Goal: Information Seeking & Learning: Learn about a topic

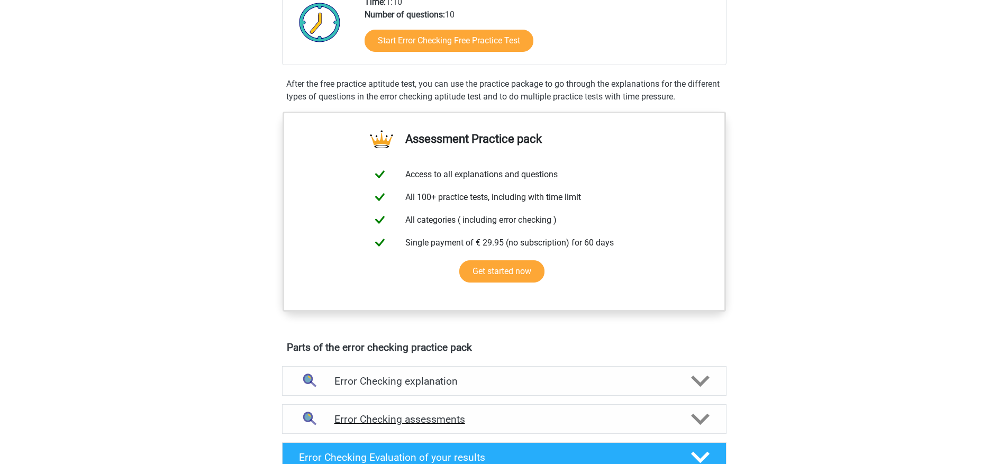
scroll to position [491, 0]
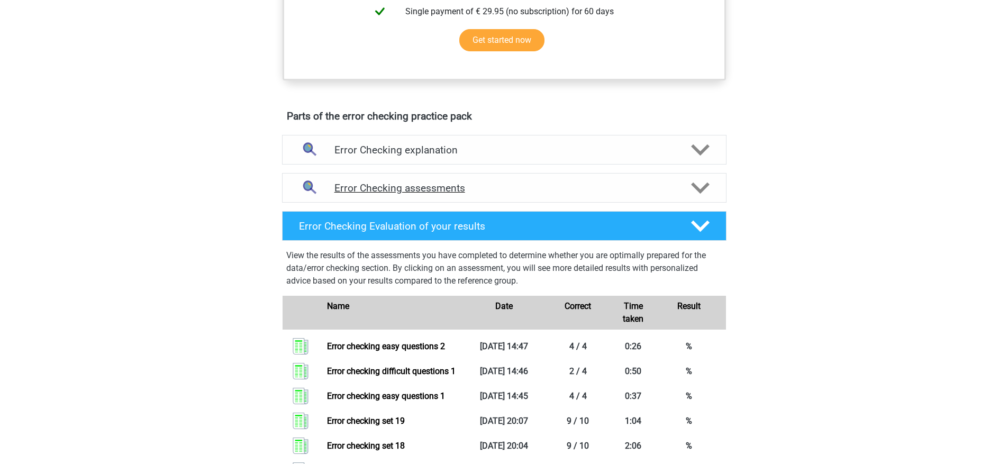
click at [486, 193] on h4 "Error Checking assessments" at bounding box center [504, 188] width 340 height 12
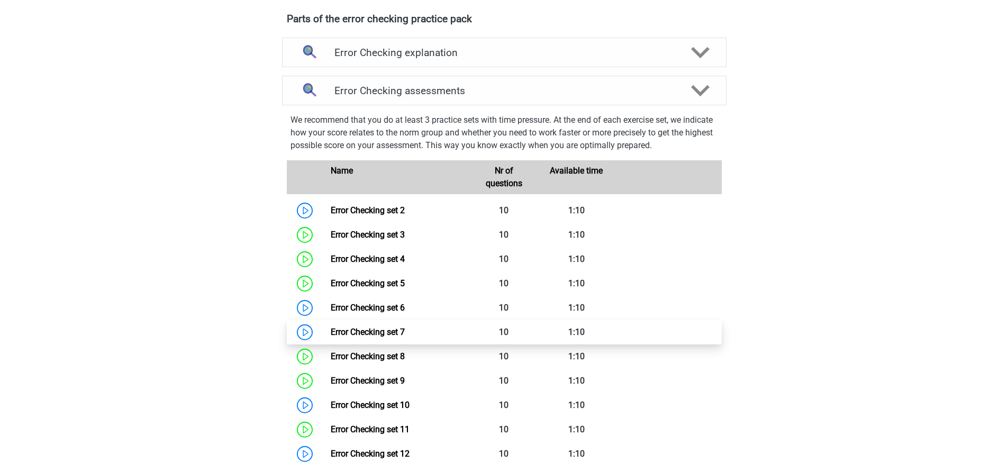
scroll to position [671, 0]
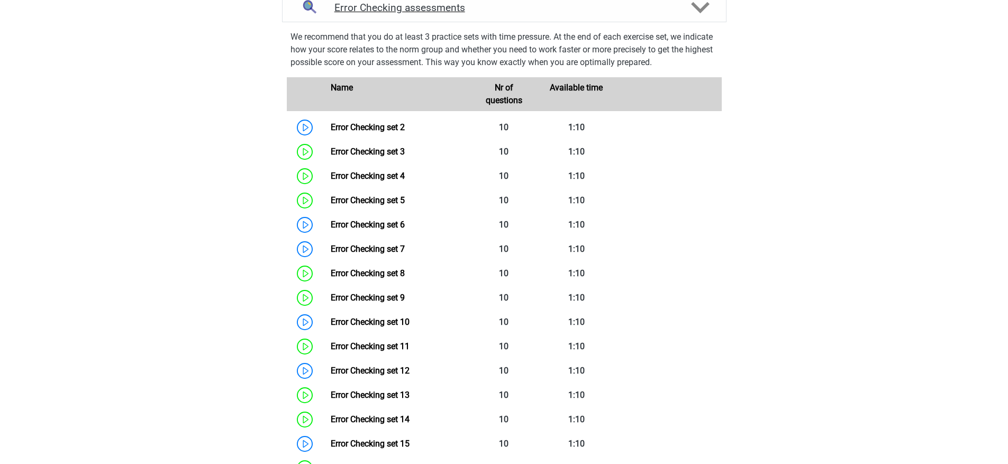
click at [514, 17] on div "Error Checking assessments" at bounding box center [504, 8] width 444 height 30
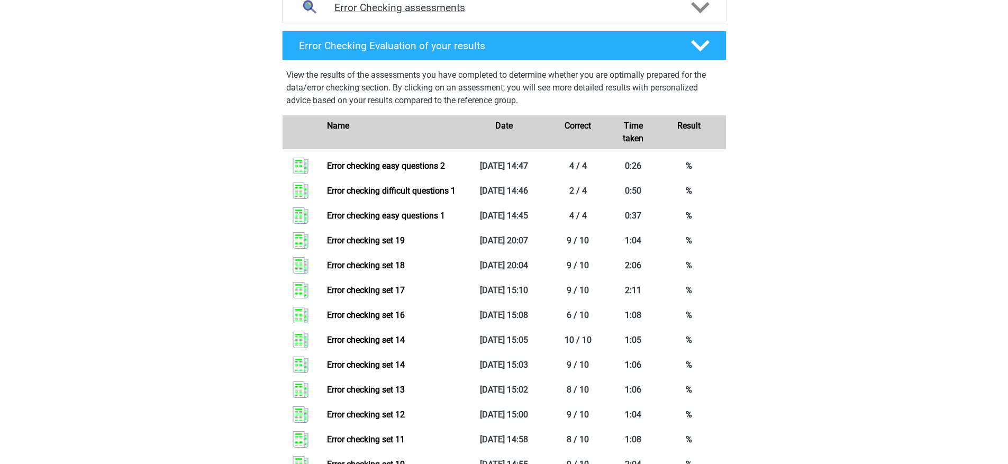
click at [514, 17] on div "Error Checking assessments" at bounding box center [504, 8] width 444 height 30
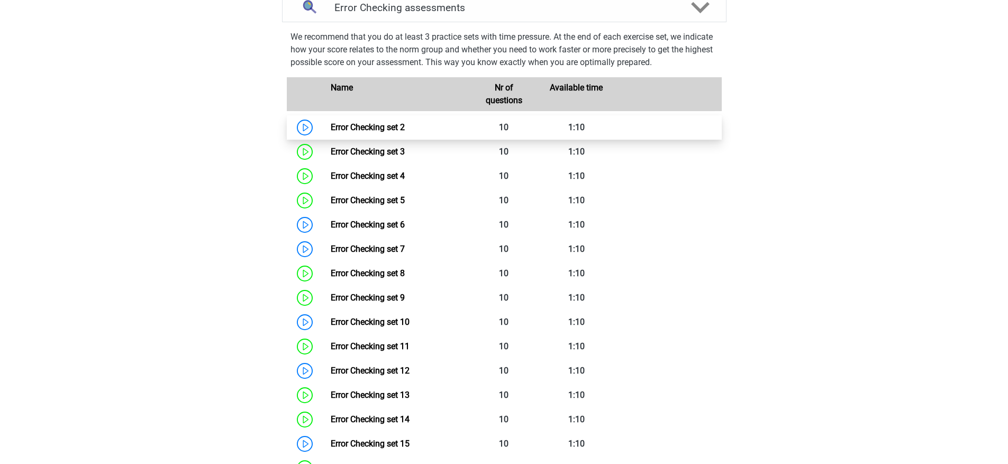
click at [405, 132] on link "Error Checking set 2" at bounding box center [368, 127] width 74 height 10
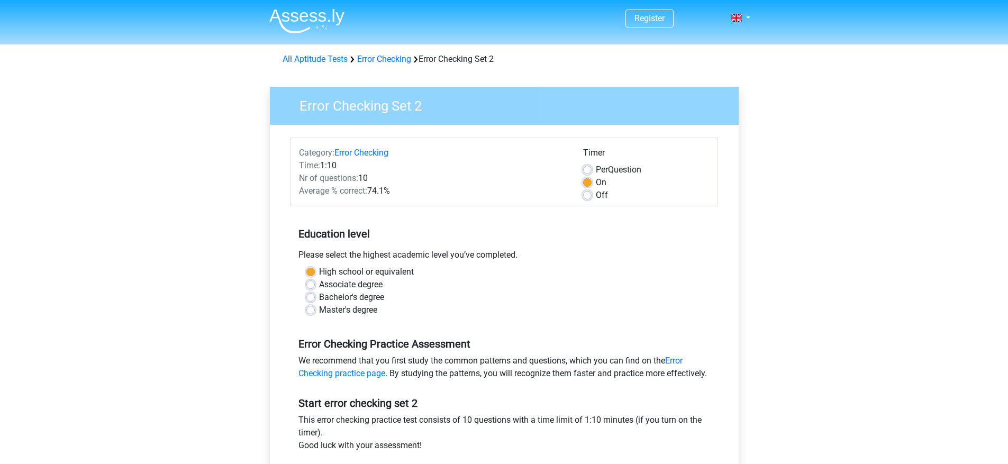
click at [596, 195] on label "Off" at bounding box center [602, 195] width 12 height 13
click at [586, 195] on input "Off" at bounding box center [587, 194] width 8 height 11
radio input "true"
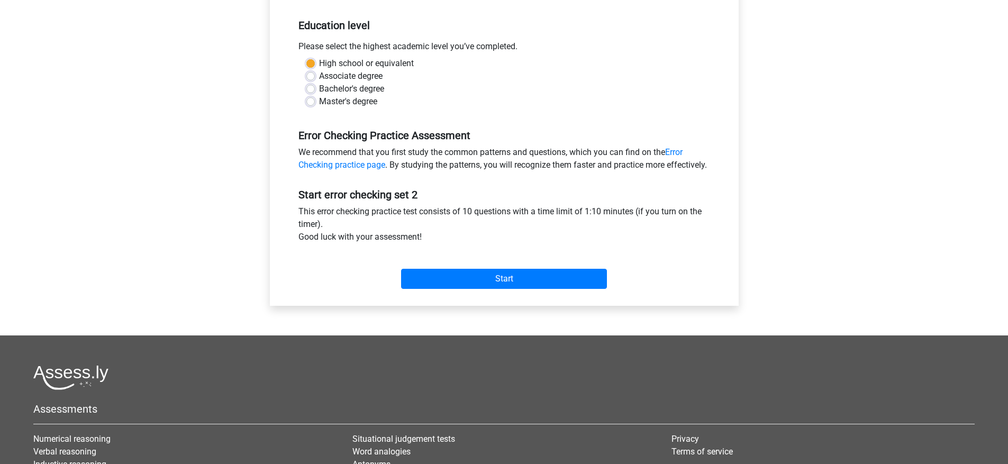
scroll to position [372, 0]
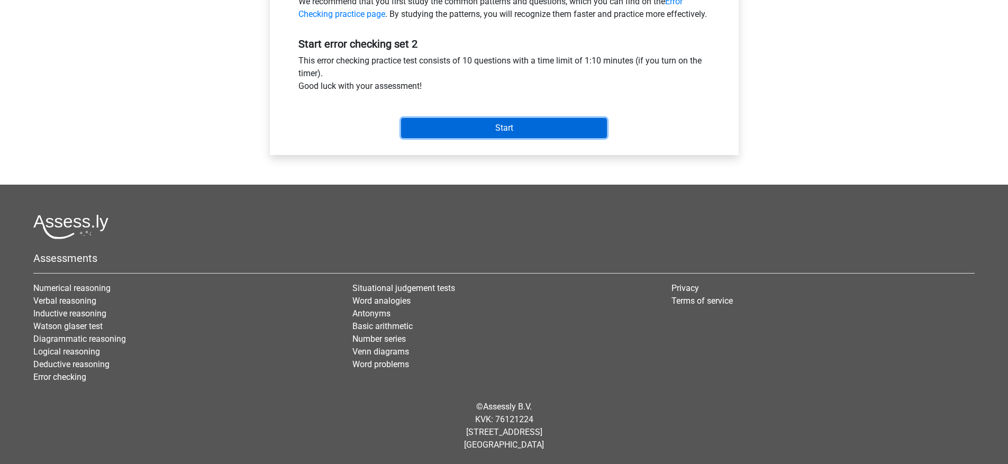
click at [538, 134] on input "Start" at bounding box center [504, 128] width 206 height 20
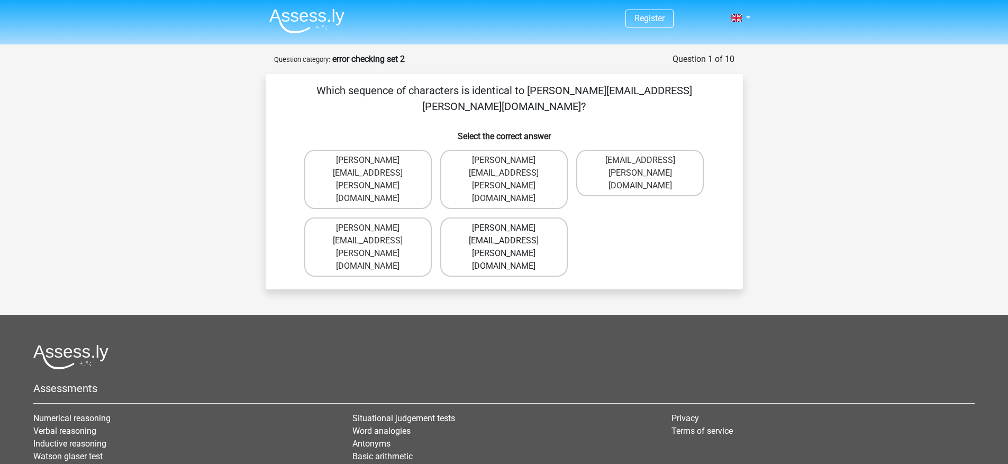
click at [474, 217] on label "Connor.Patterson@gmail.co.uk" at bounding box center [504, 246] width 128 height 59
click at [504, 228] on input "Connor.Patterson@gmail.co.uk" at bounding box center [507, 231] width 7 height 7
radio input "true"
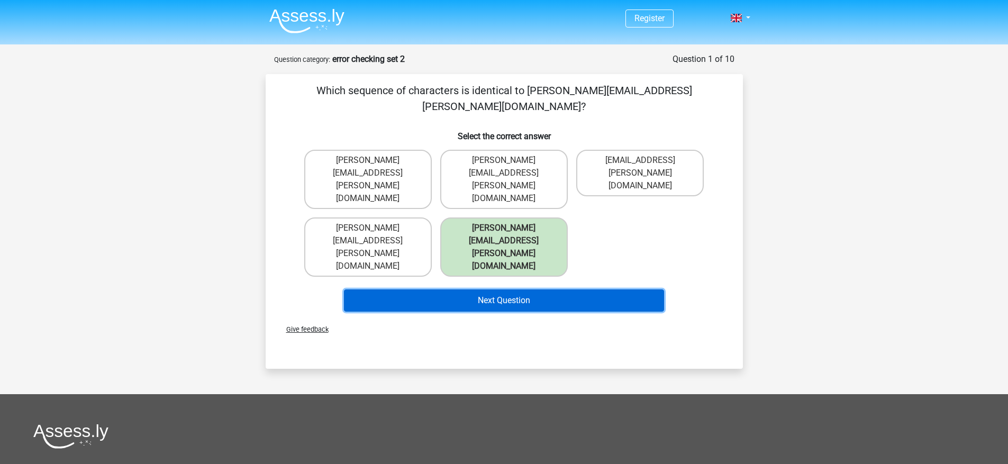
click at [466, 289] on button "Next Question" at bounding box center [504, 300] width 320 height 22
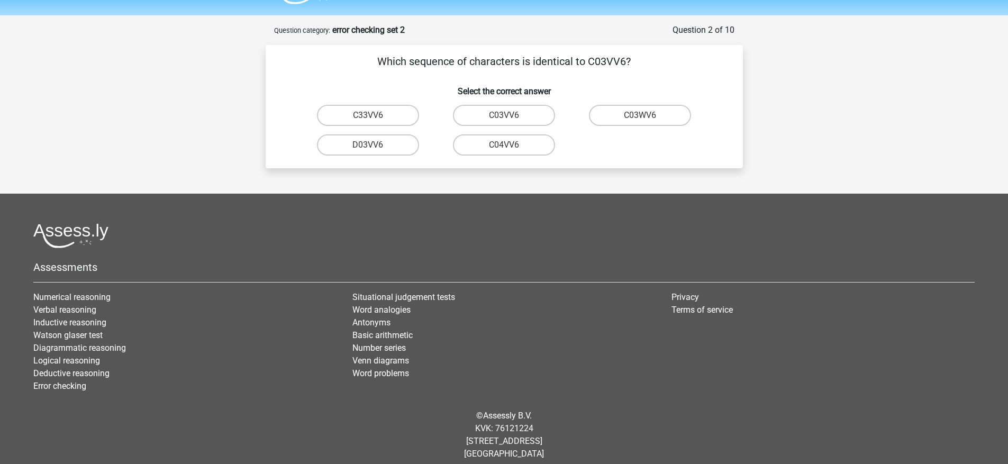
scroll to position [29, 0]
click at [524, 101] on div "Which sequence of characters is identical to C03VV6? Select the correct answer …" at bounding box center [504, 107] width 469 height 106
click at [528, 118] on label "C03VV6" at bounding box center [504, 115] width 102 height 21
click at [511, 118] on input "C03VV6" at bounding box center [507, 119] width 7 height 7
radio input "true"
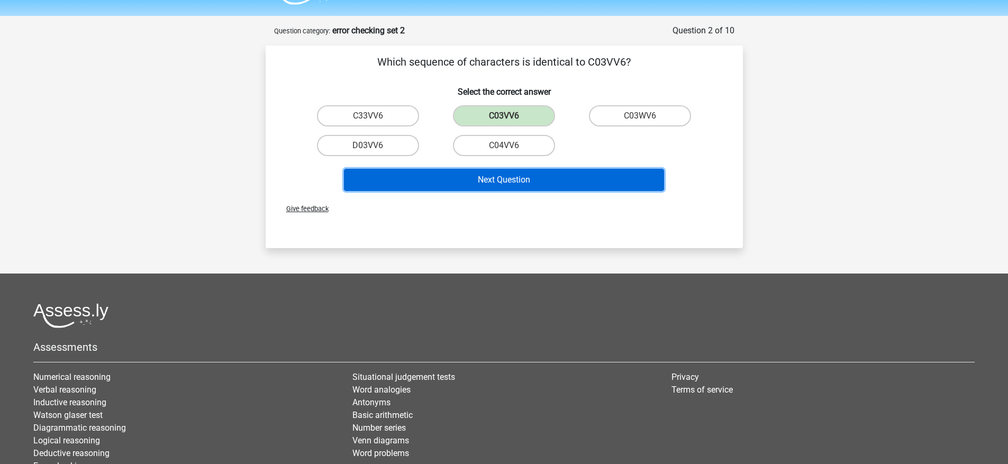
click at [518, 188] on button "Next Question" at bounding box center [504, 180] width 320 height 22
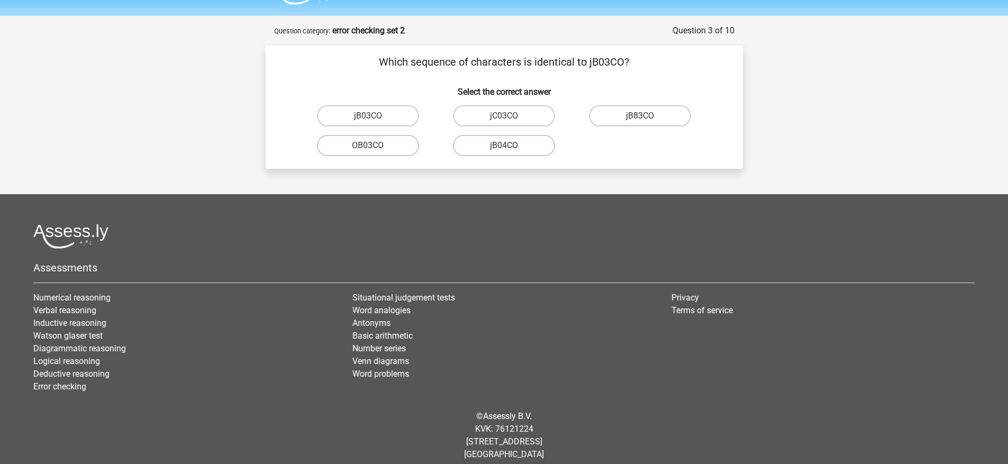
scroll to position [38, 0]
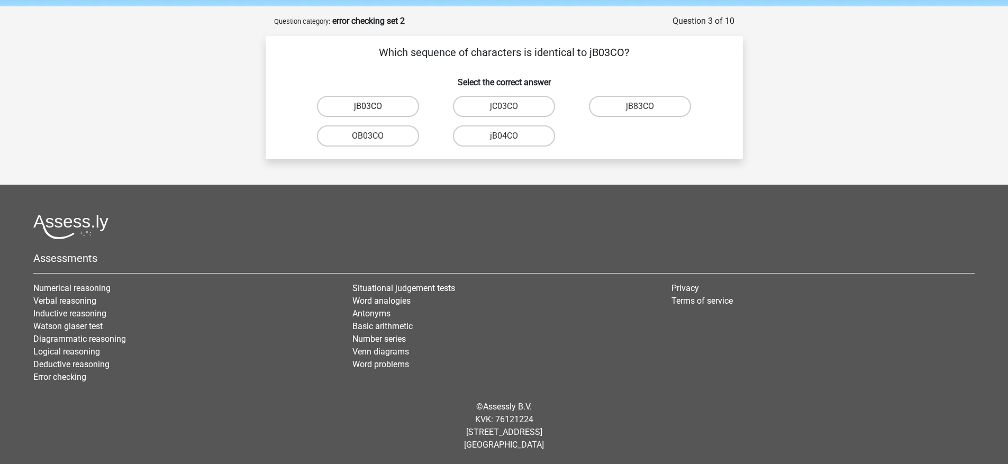
click at [391, 111] on label "jB03CO" at bounding box center [368, 106] width 102 height 21
click at [375, 111] on input "jB03CO" at bounding box center [371, 109] width 7 height 7
radio input "true"
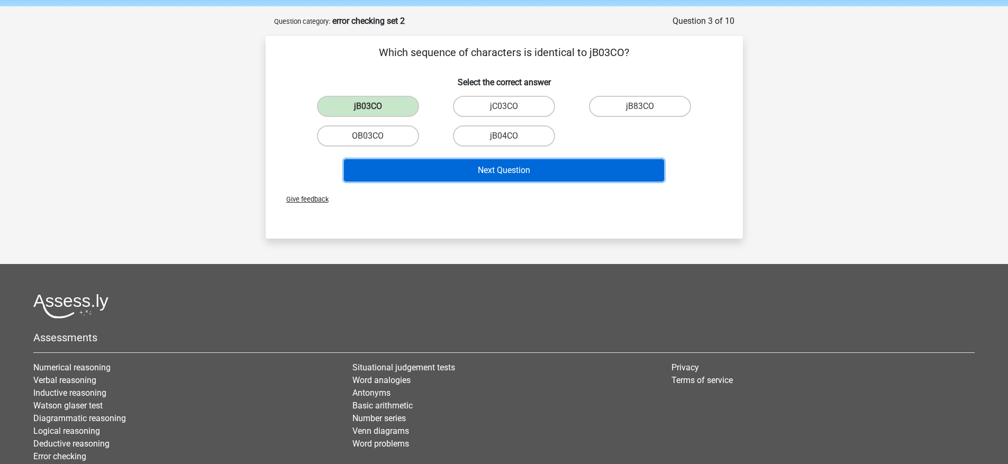
click at [470, 169] on button "Next Question" at bounding box center [504, 170] width 320 height 22
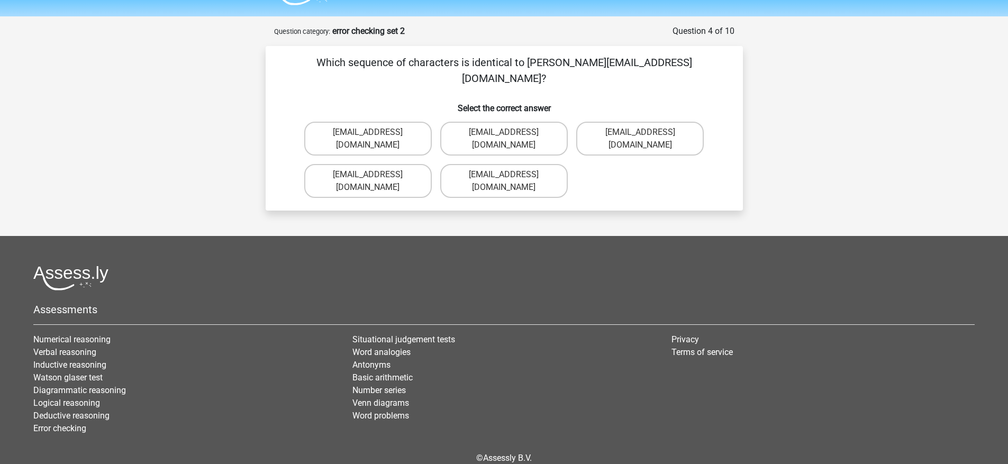
scroll to position [28, 0]
click at [415, 122] on label "Jack_Conley@hotmail.uk.com" at bounding box center [368, 139] width 128 height 34
click at [375, 133] on input "Jack_Conley@hotmail.uk.com" at bounding box center [371, 136] width 7 height 7
radio input "true"
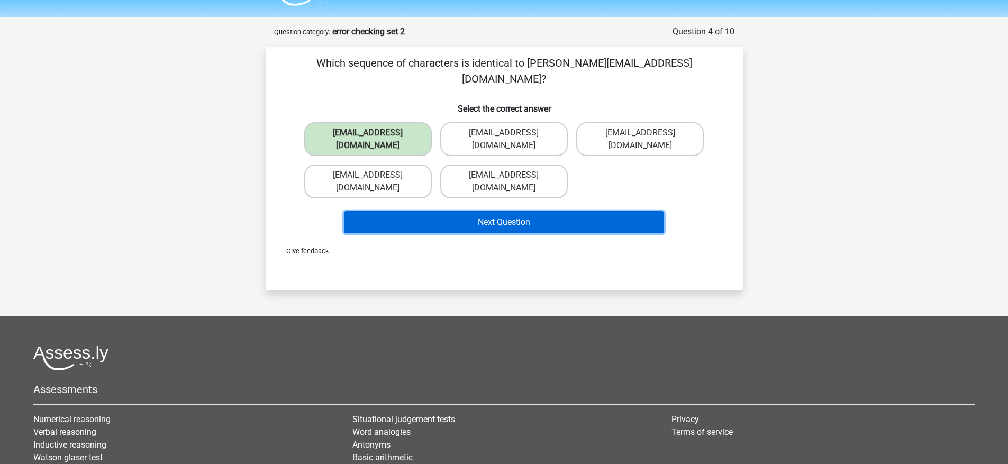
click at [505, 211] on button "Next Question" at bounding box center [504, 222] width 320 height 22
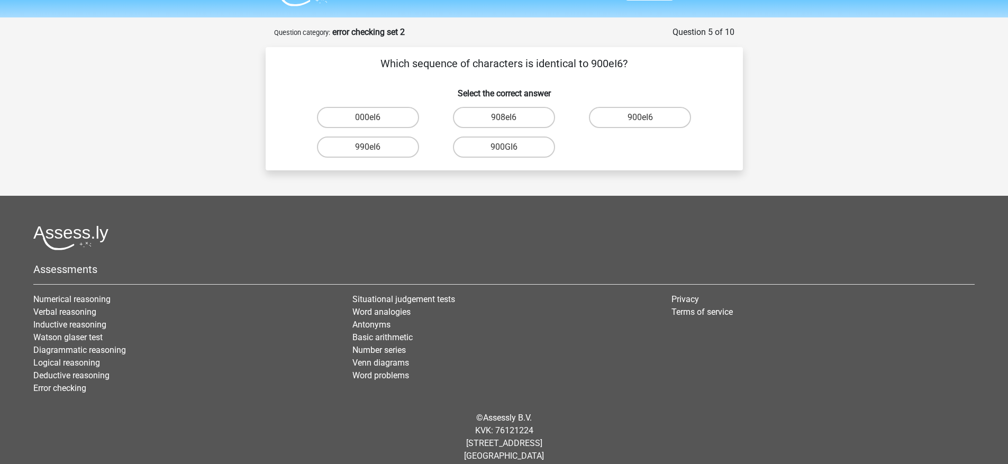
scroll to position [26, 0]
click at [641, 113] on label "900eI6" at bounding box center [640, 117] width 102 height 21
click at [641, 118] on input "900eI6" at bounding box center [643, 121] width 7 height 7
radio input "true"
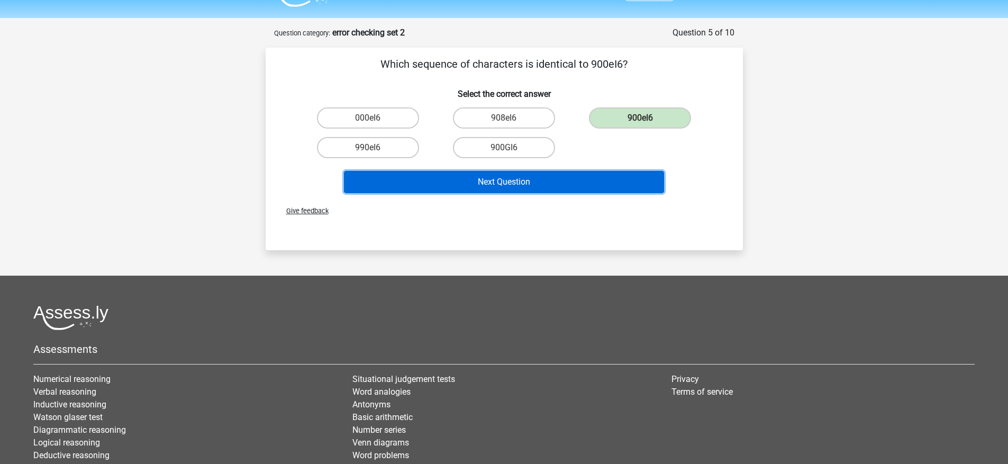
click at [587, 180] on button "Next Question" at bounding box center [504, 182] width 320 height 22
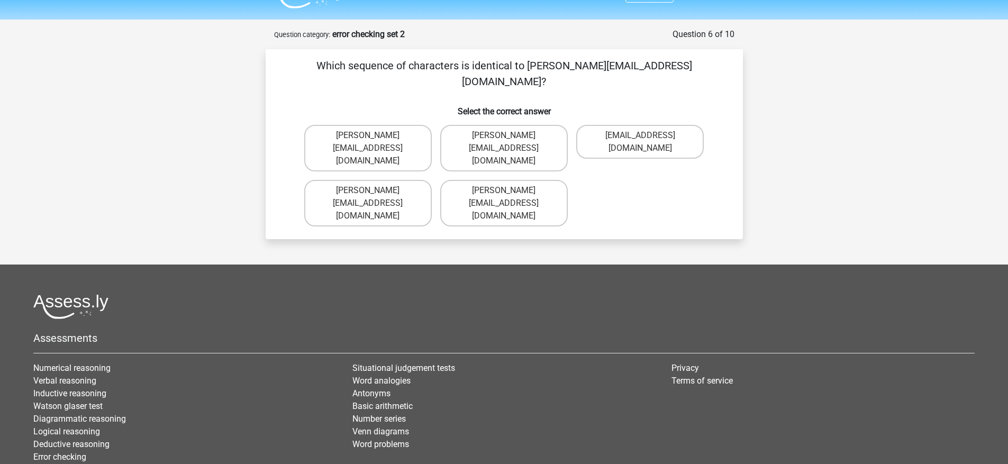
scroll to position [24, 0]
click at [412, 125] on label "Michael_Meade@joymail.gr" at bounding box center [368, 148] width 128 height 47
click at [375, 136] on input "Michael_Meade@joymail.gr" at bounding box center [371, 139] width 7 height 7
radio input "true"
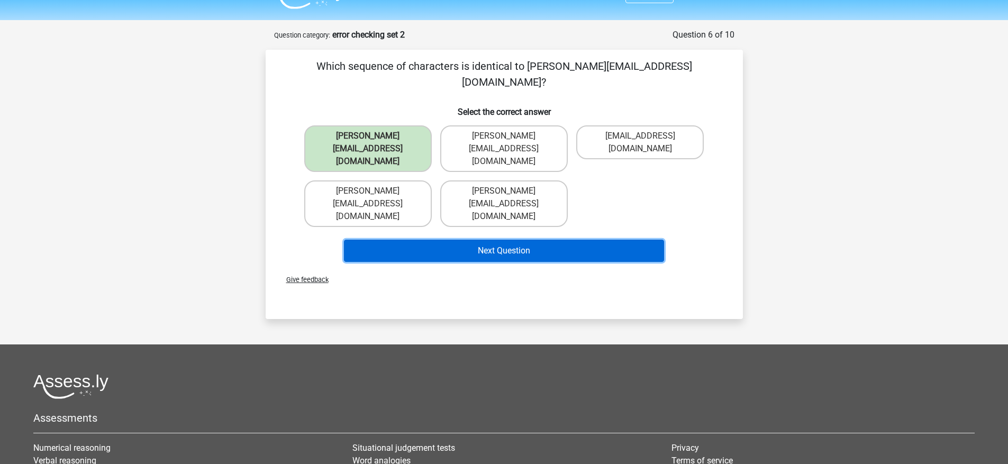
click at [498, 240] on button "Next Question" at bounding box center [504, 251] width 320 height 22
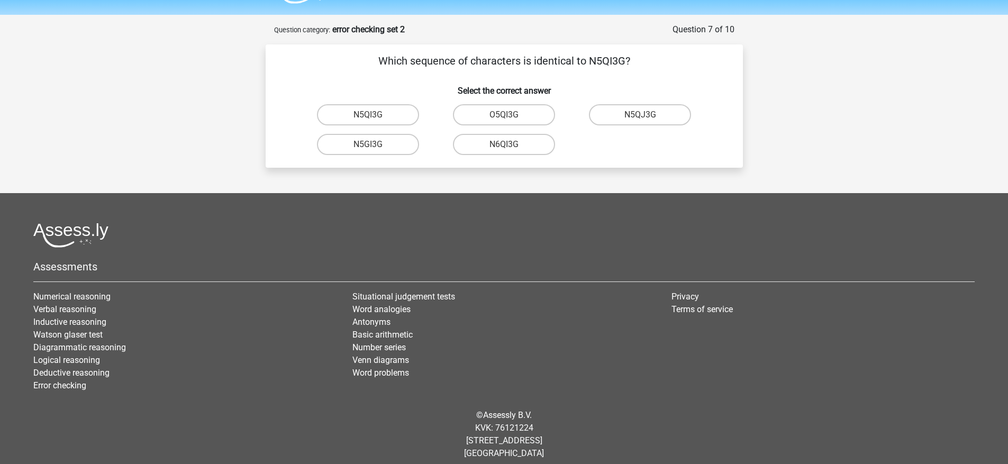
scroll to position [19, 0]
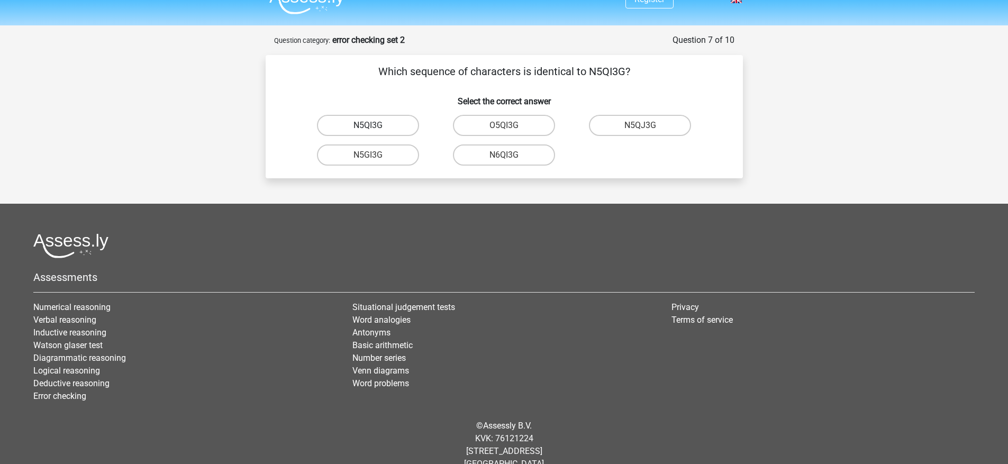
click at [379, 117] on label "N5QI3G" at bounding box center [368, 125] width 102 height 21
click at [375, 125] on input "N5QI3G" at bounding box center [371, 128] width 7 height 7
radio input "true"
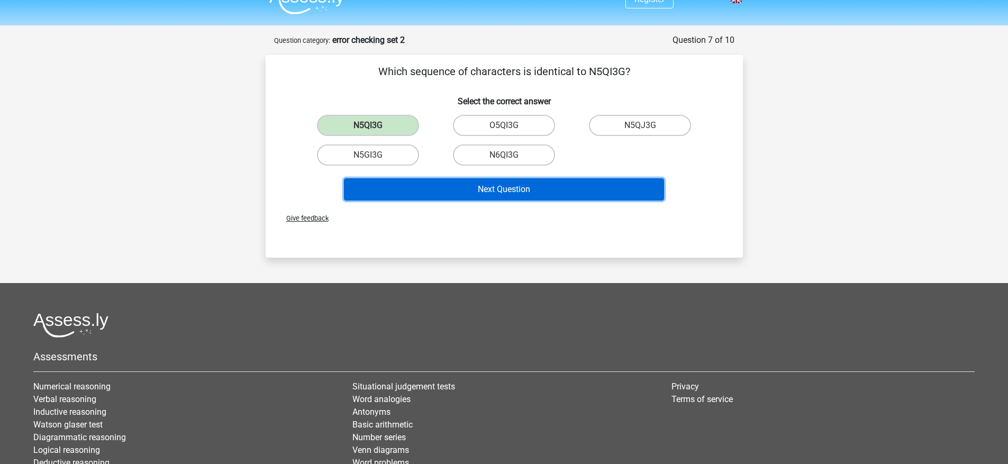
click at [486, 193] on button "Next Question" at bounding box center [504, 189] width 320 height 22
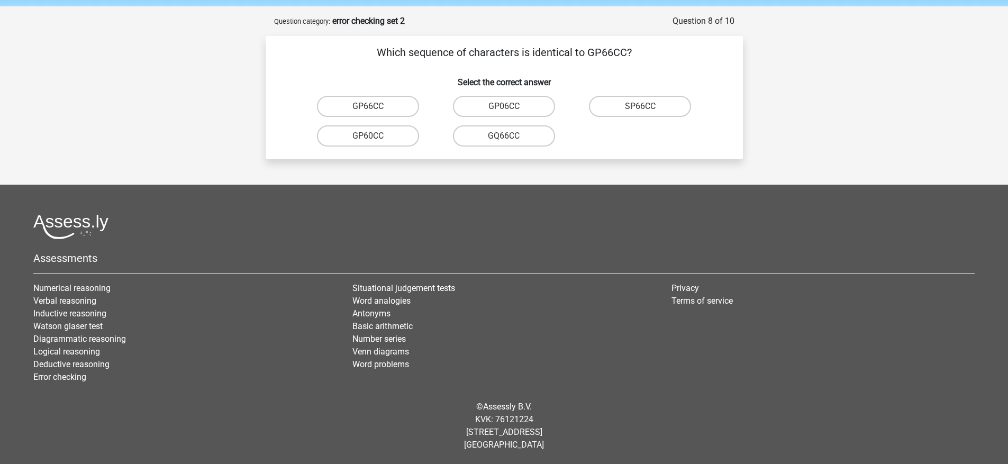
scroll to position [36, 0]
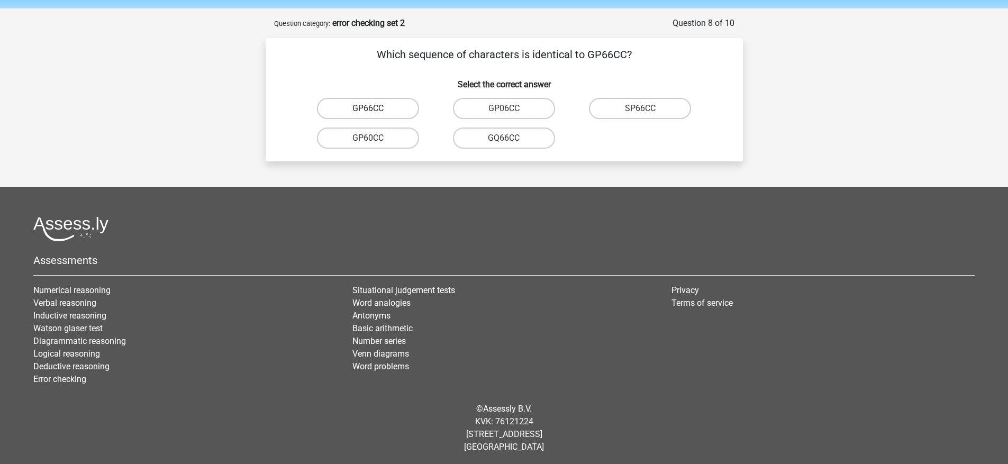
click at [403, 107] on label "GP66CC" at bounding box center [368, 108] width 102 height 21
click at [375, 108] on input "GP66CC" at bounding box center [371, 111] width 7 height 7
radio input "true"
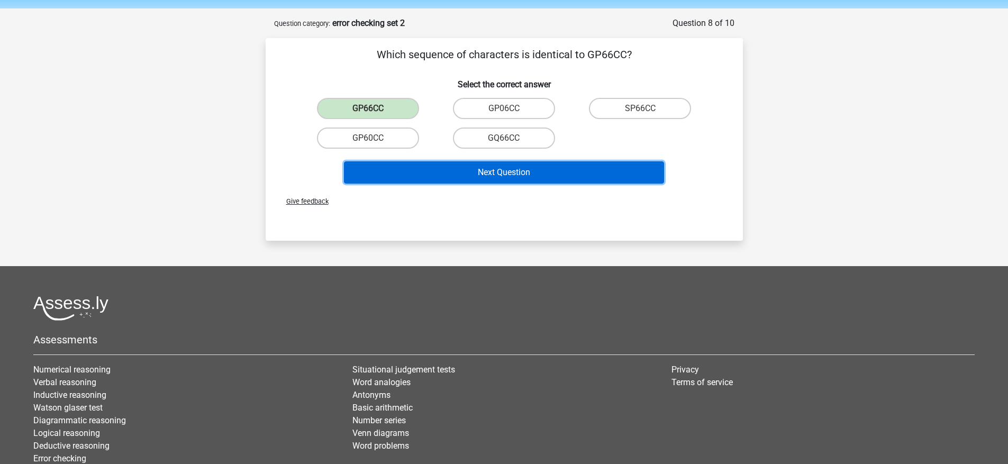
click at [459, 164] on button "Next Question" at bounding box center [504, 172] width 320 height 22
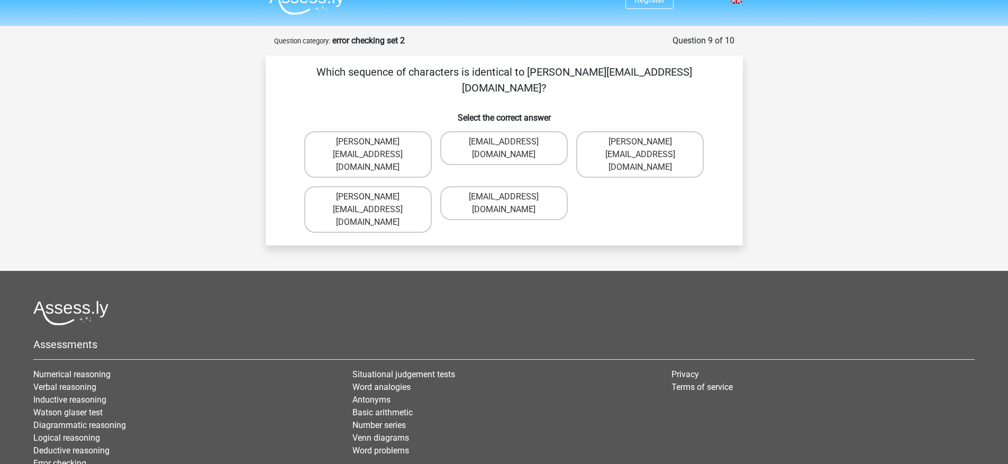
scroll to position [18, 0]
click at [411, 132] on label "Thomas_Mead@joinmail.uk.co" at bounding box center [368, 155] width 128 height 47
click at [375, 142] on input "Thomas_Mead@joinmail.uk.co" at bounding box center [371, 145] width 7 height 7
radio input "true"
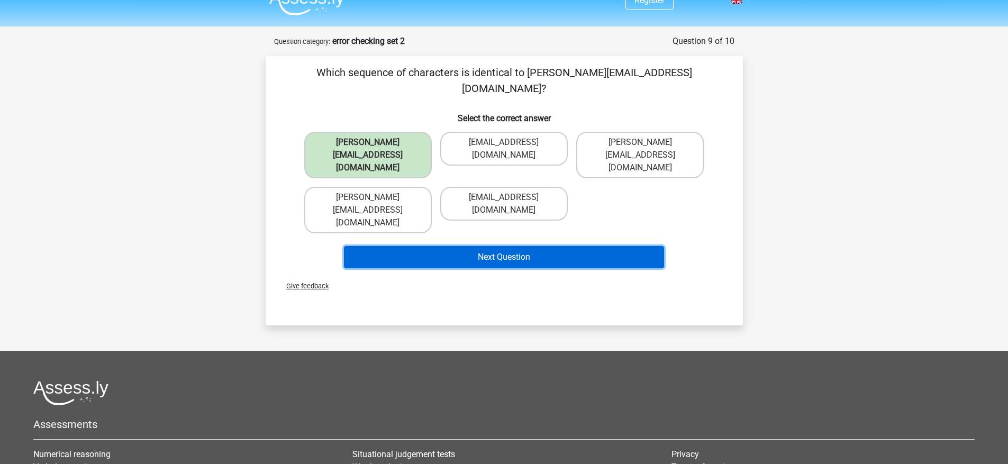
click at [483, 246] on button "Next Question" at bounding box center [504, 257] width 320 height 22
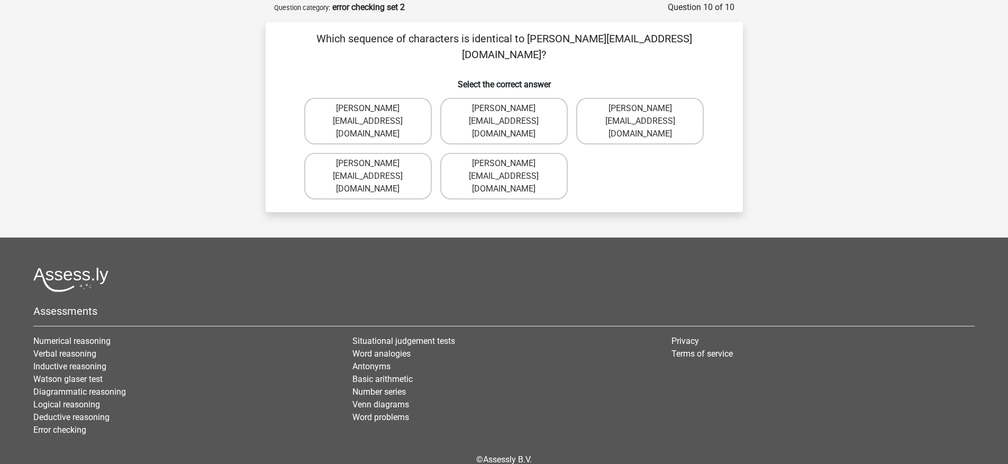
scroll to position [51, 0]
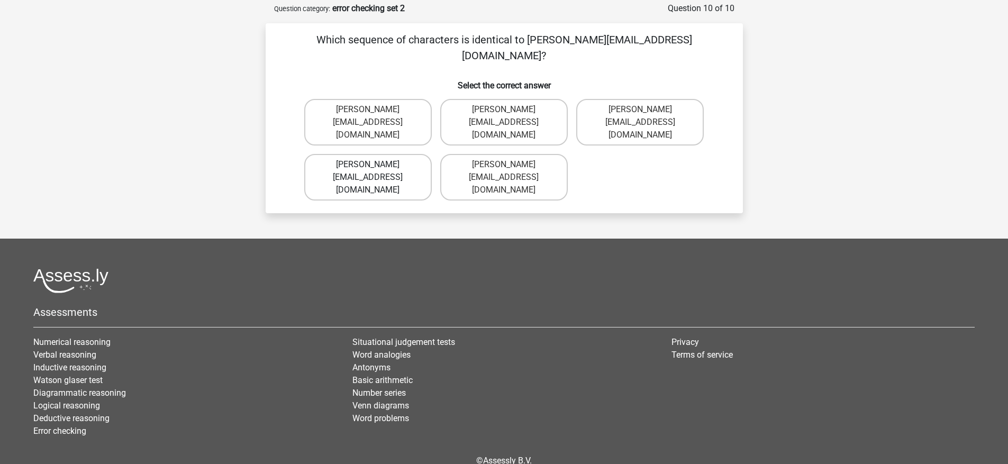
click at [410, 154] on label "Richard-Pierson@hotmails.co.com" at bounding box center [368, 177] width 128 height 47
click at [375, 165] on input "Richard-Pierson@hotmails.co.com" at bounding box center [371, 168] width 7 height 7
radio input "true"
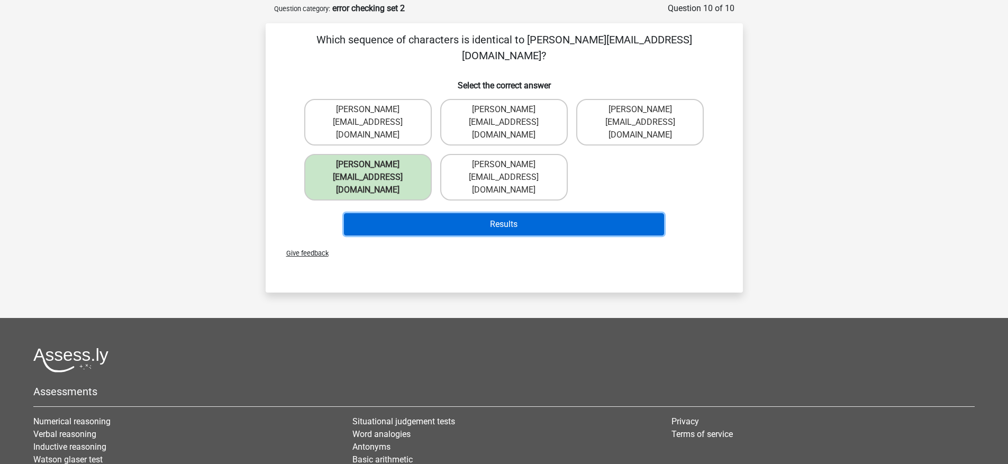
click at [446, 213] on button "Results" at bounding box center [504, 224] width 320 height 22
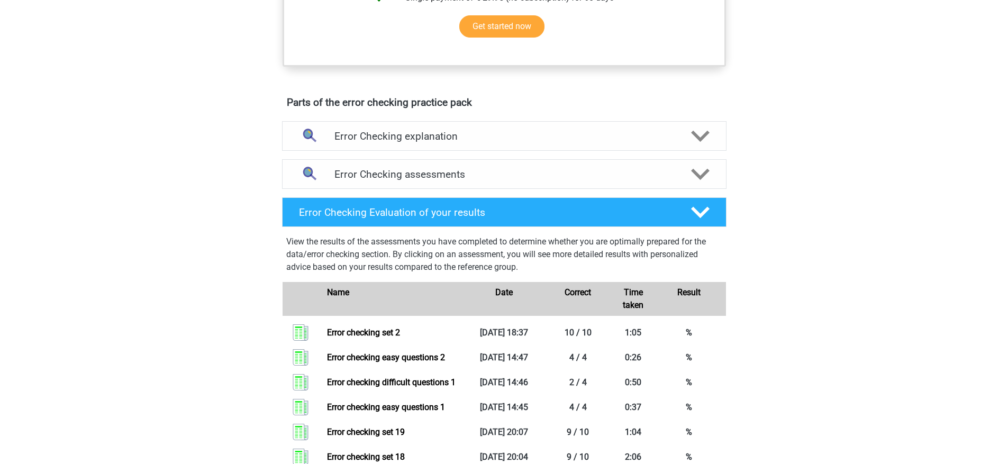
scroll to position [503, 0]
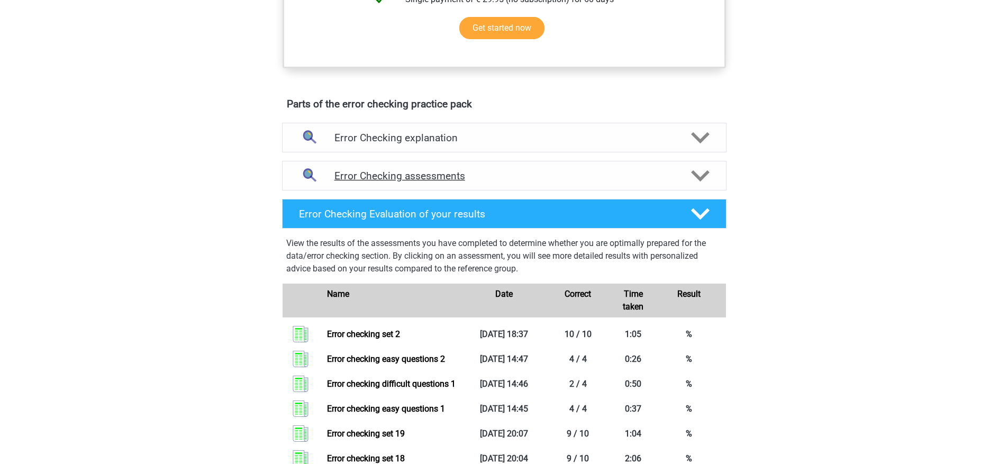
click at [606, 184] on div "Error Checking assessments" at bounding box center [504, 176] width 444 height 30
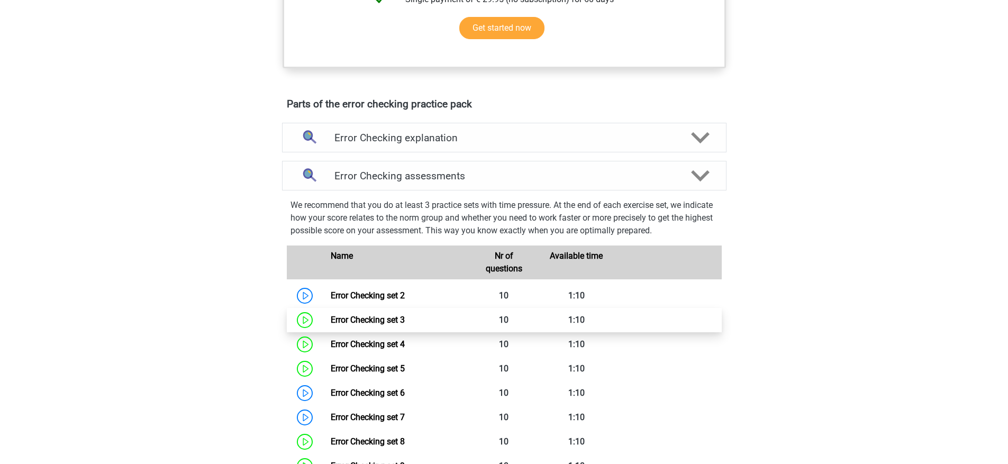
click at [405, 316] on link "Error Checking set 3" at bounding box center [368, 320] width 74 height 10
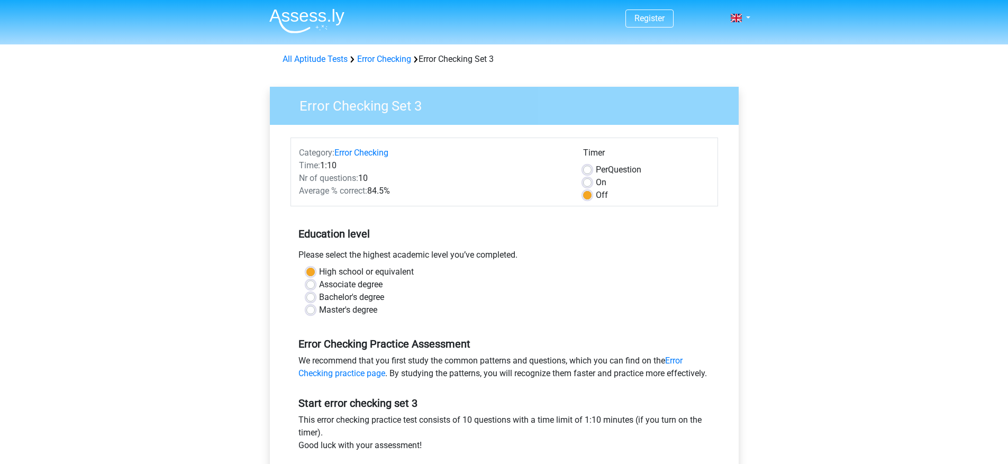
click at [596, 179] on label "On" at bounding box center [601, 182] width 11 height 13
click at [591, 179] on input "On" at bounding box center [587, 181] width 8 height 11
radio input "true"
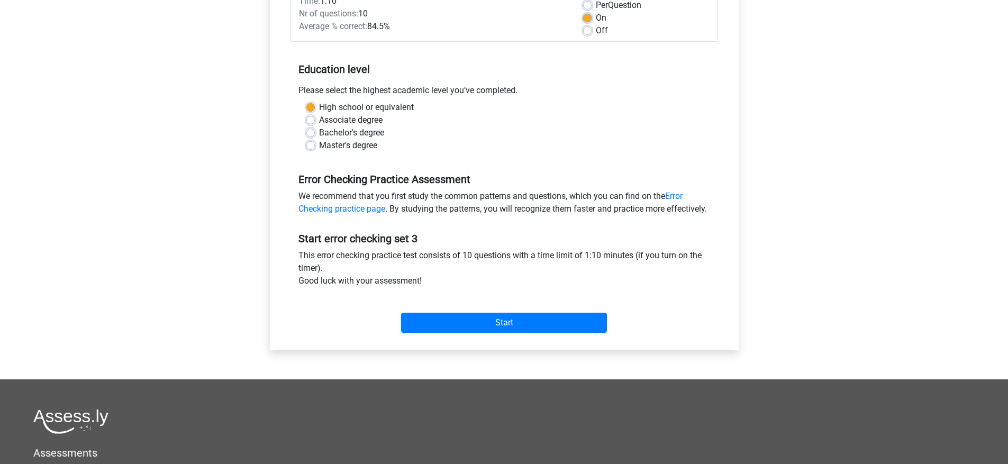
scroll to position [269, 0]
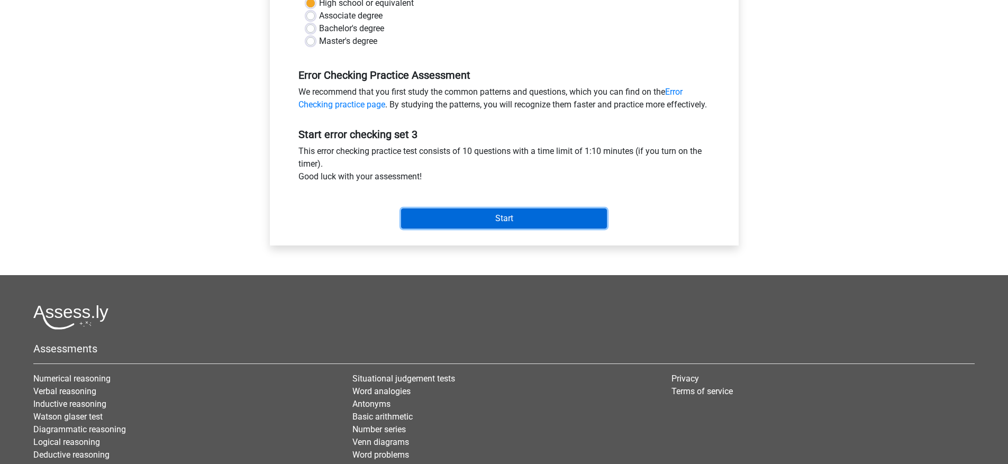
click at [517, 229] on input "Start" at bounding box center [504, 218] width 206 height 20
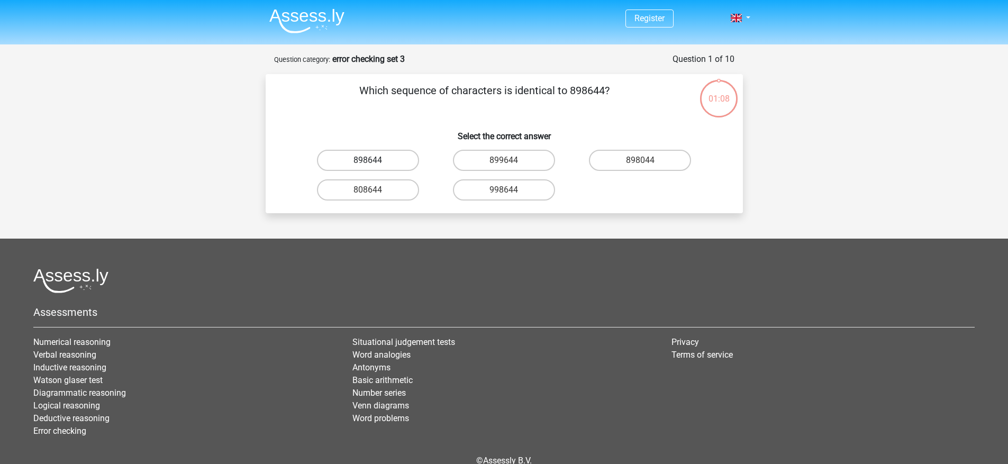
click at [388, 165] on label "898644" at bounding box center [368, 160] width 102 height 21
click at [375, 165] on input "898644" at bounding box center [371, 163] width 7 height 7
radio input "true"
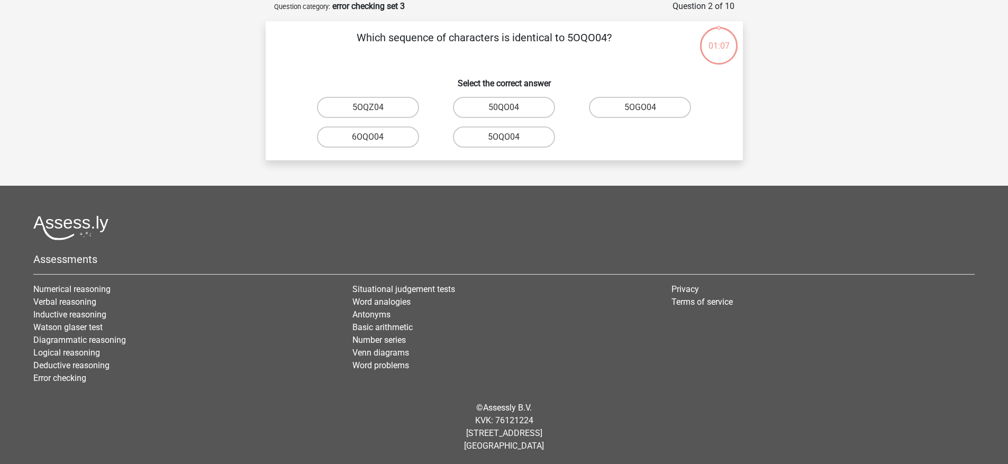
scroll to position [39, 0]
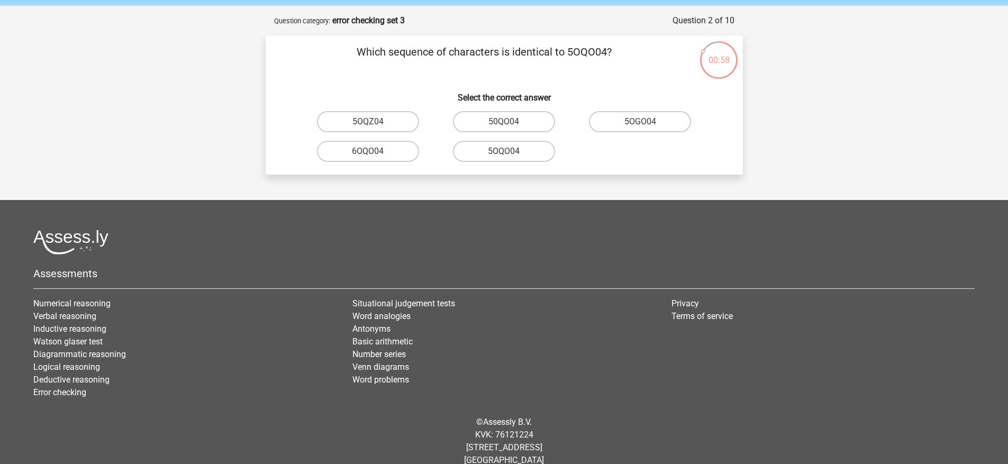
click at [505, 153] on input "5OQO04" at bounding box center [507, 154] width 7 height 7
radio input "true"
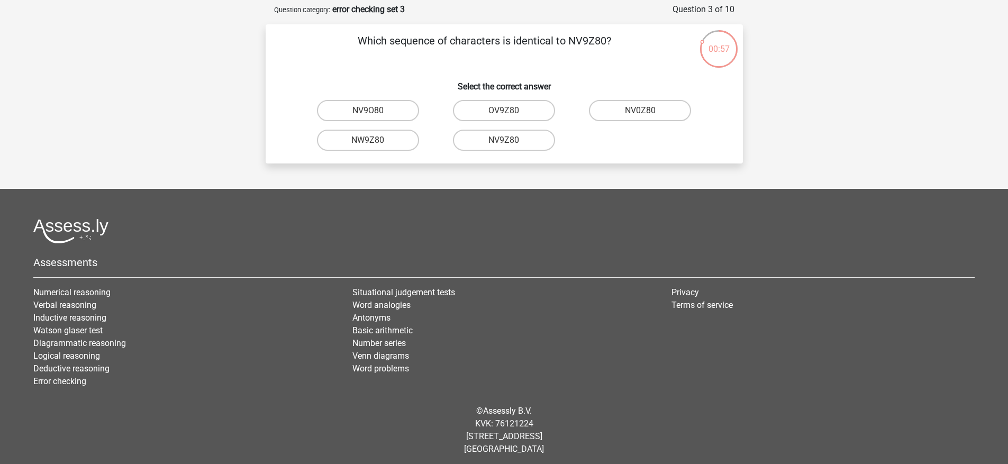
scroll to position [49, 0]
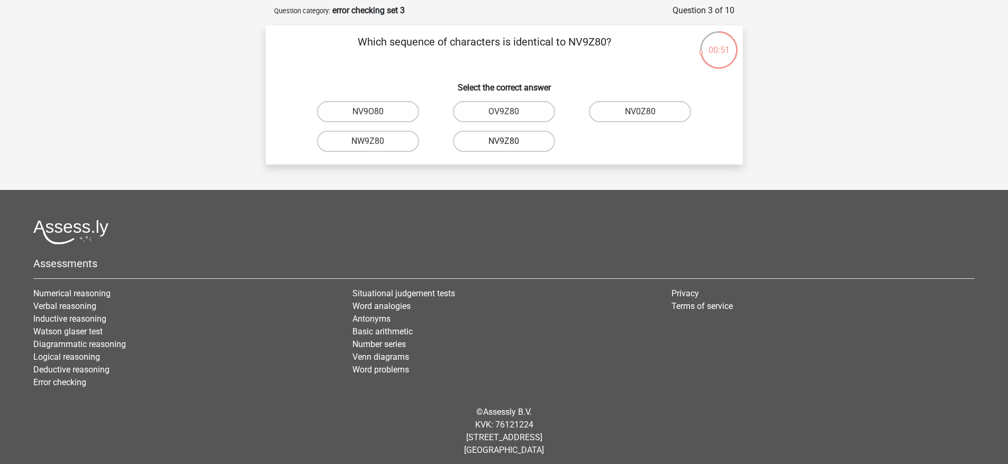
click at [504, 139] on label "NV9Z80" at bounding box center [504, 141] width 102 height 21
click at [504, 141] on input "NV9Z80" at bounding box center [507, 144] width 7 height 7
radio input "true"
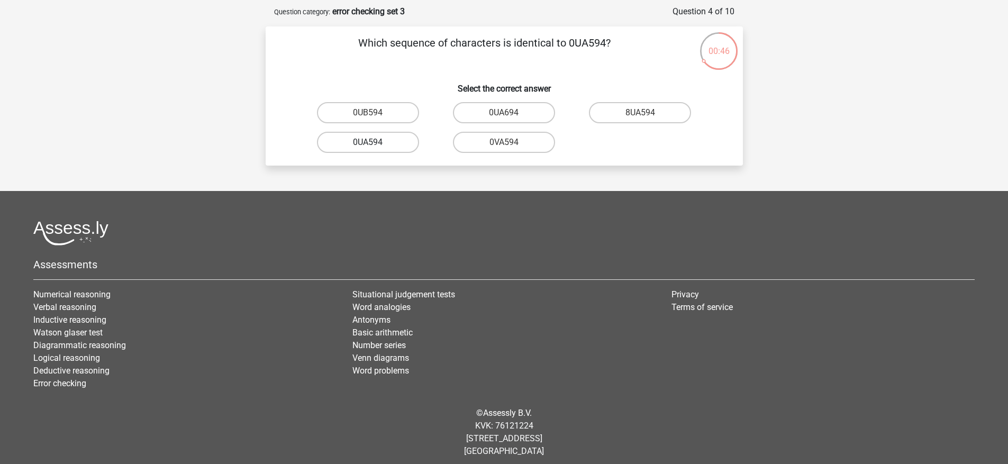
click at [397, 146] on label "0UA594" at bounding box center [368, 142] width 102 height 21
click at [375, 146] on input "0UA594" at bounding box center [371, 145] width 7 height 7
radio input "true"
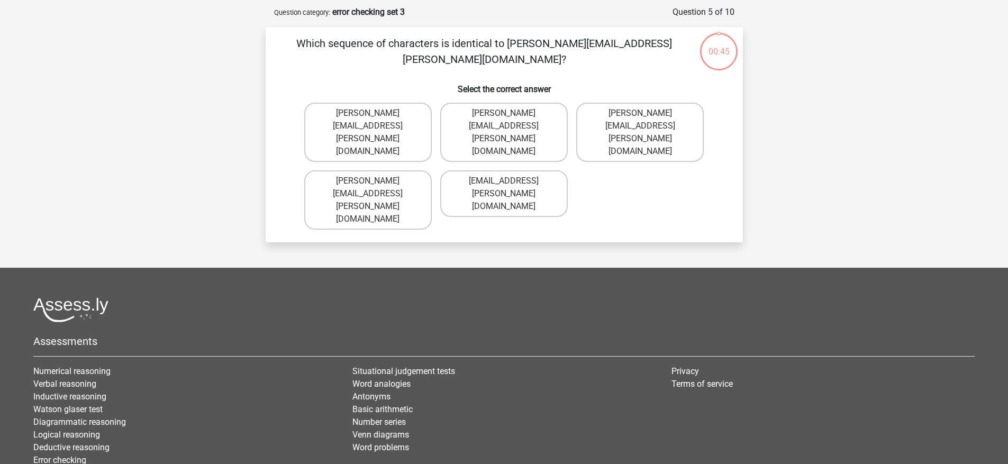
scroll to position [39, 0]
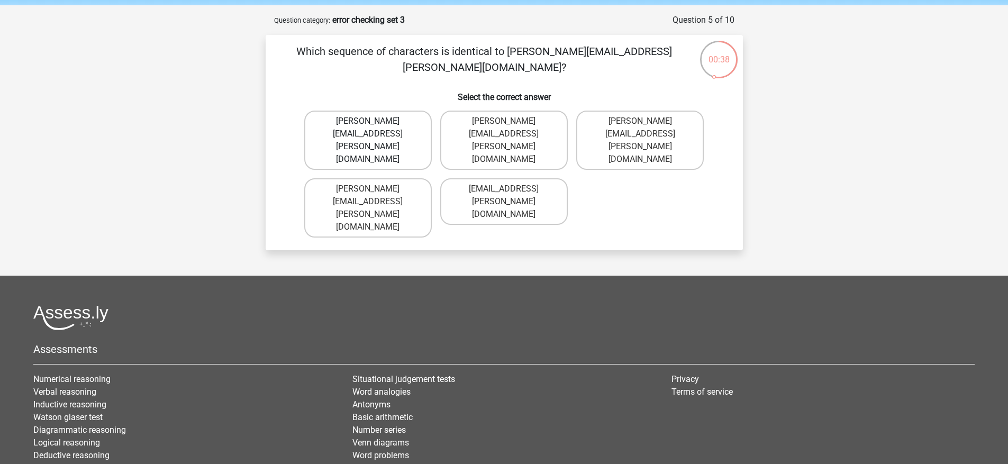
click at [414, 125] on label "[PERSON_NAME][EMAIL_ADDRESS][PERSON_NAME][DOMAIN_NAME]" at bounding box center [368, 140] width 128 height 59
click at [375, 125] on input "[PERSON_NAME][EMAIL_ADDRESS][PERSON_NAME][DOMAIN_NAME]" at bounding box center [371, 124] width 7 height 7
radio input "true"
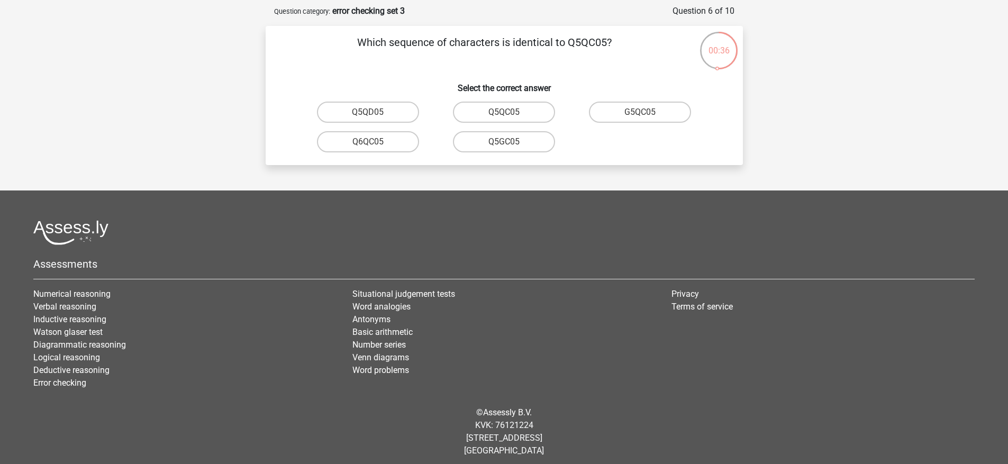
scroll to position [48, 0]
click at [521, 112] on label "Q5QC05" at bounding box center [504, 112] width 102 height 21
click at [511, 113] on input "Q5QC05" at bounding box center [507, 116] width 7 height 7
radio input "true"
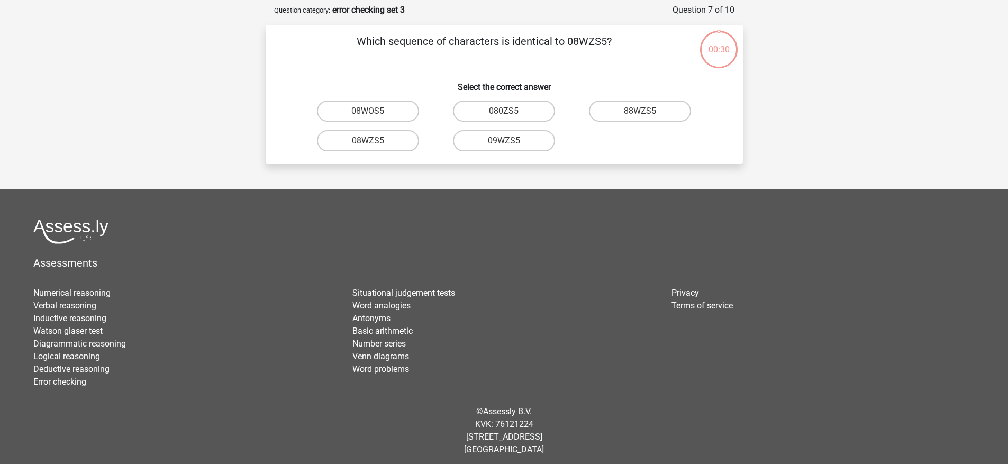
scroll to position [49, 0]
click at [406, 142] on label "08WZS5" at bounding box center [368, 141] width 102 height 21
click at [375, 142] on input "08WZS5" at bounding box center [371, 144] width 7 height 7
radio input "true"
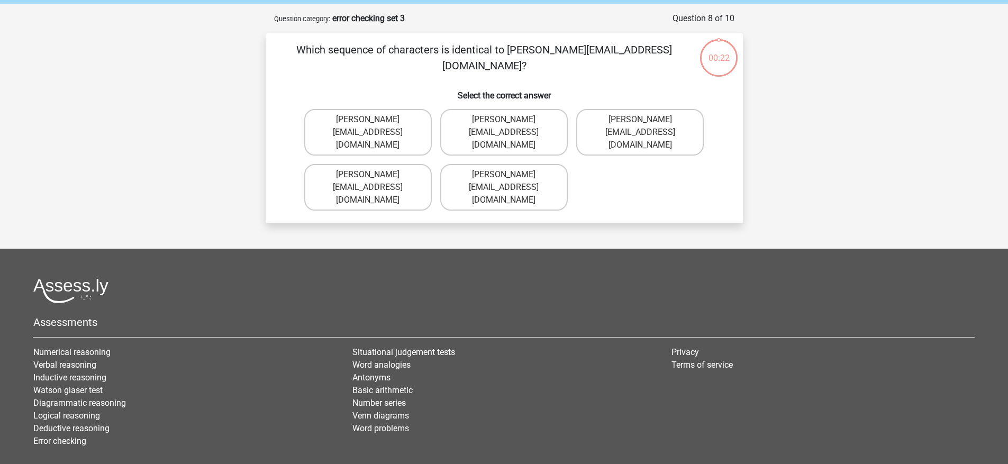
scroll to position [39, 0]
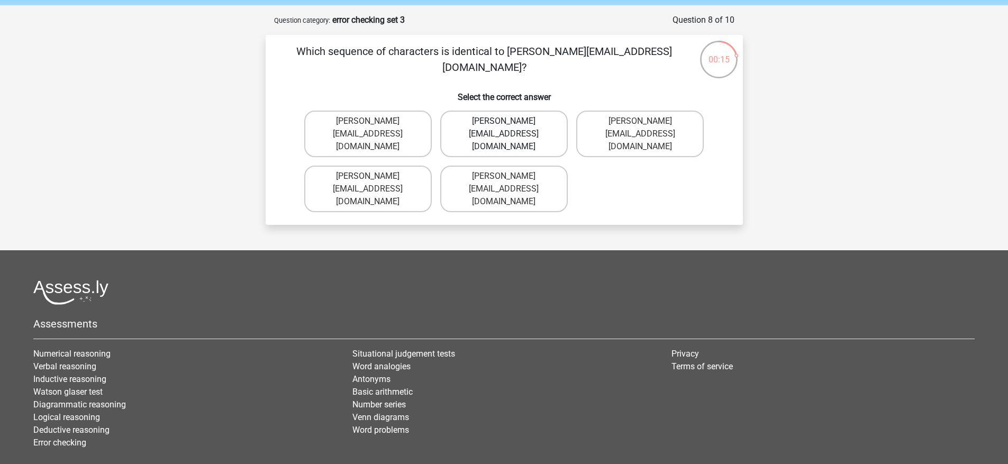
click at [548, 123] on label "Edward-Mead@joinmail.co.uk" at bounding box center [504, 134] width 128 height 47
click at [511, 123] on input "Edward-Mead@joinmail.co.uk" at bounding box center [507, 124] width 7 height 7
radio input "true"
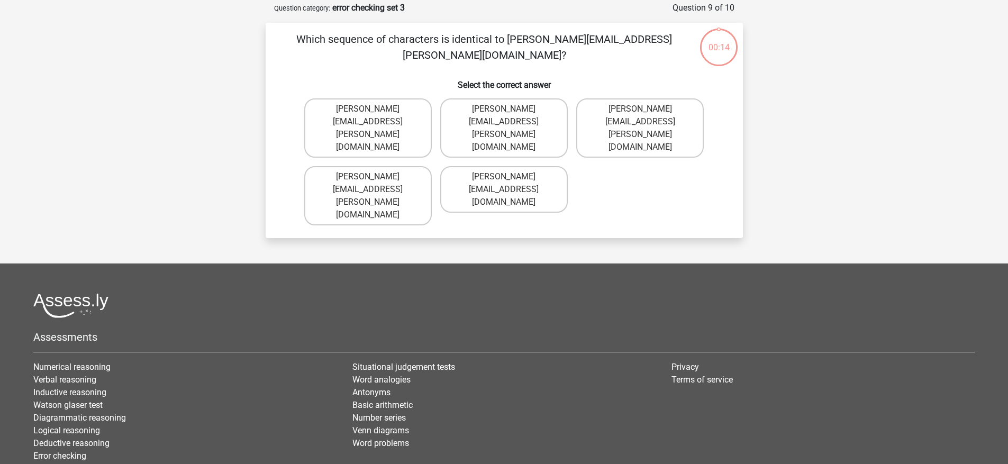
scroll to position [51, 0]
click at [401, 167] on label "Freddie+Knight@joymail.co.uk" at bounding box center [368, 196] width 128 height 59
click at [375, 177] on input "Freddie+Knight@joymail.co.uk" at bounding box center [371, 180] width 7 height 7
radio input "true"
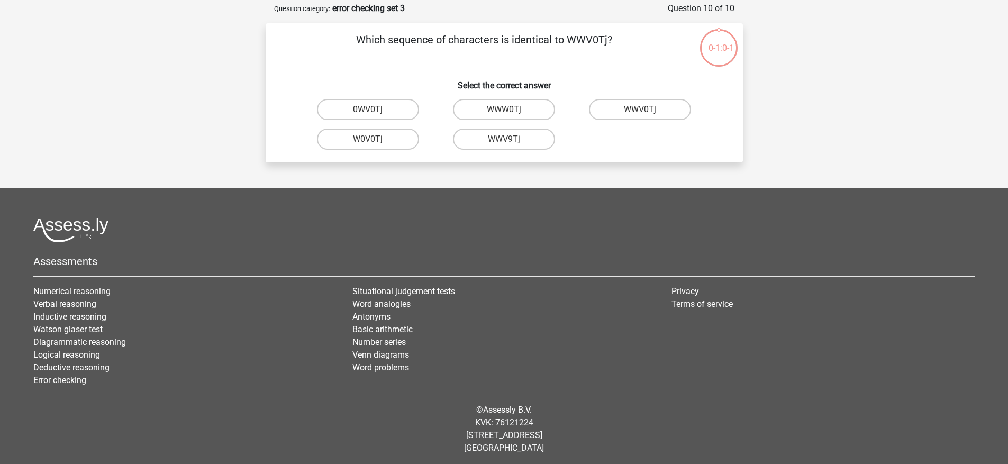
scroll to position [53, 0]
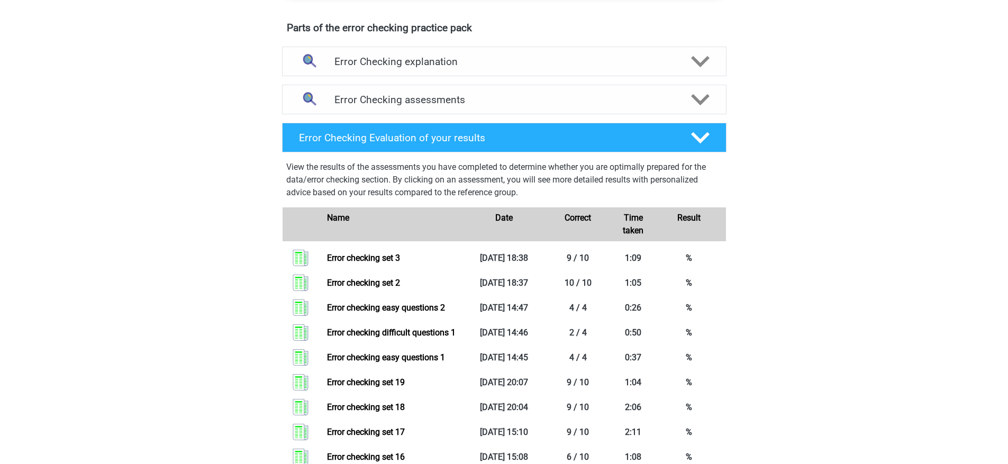
scroll to position [539, 0]
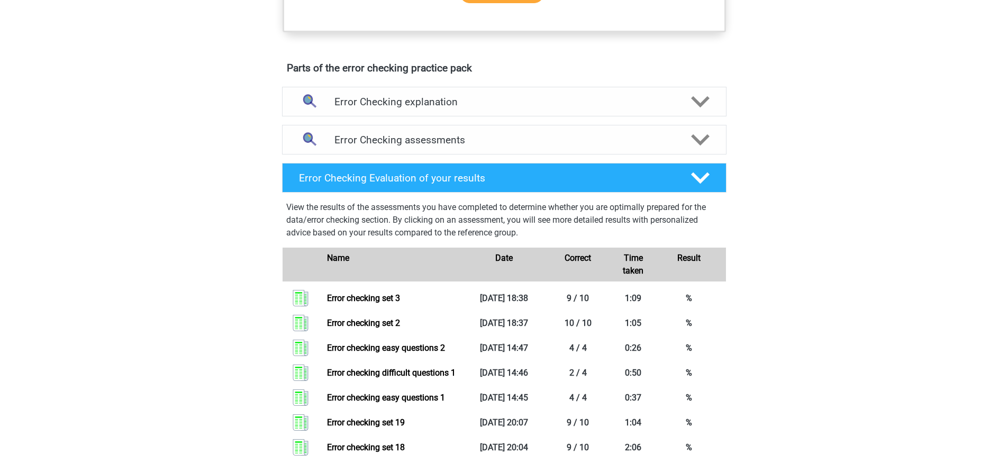
click at [549, 146] on div "Error Checking assessments" at bounding box center [504, 140] width 444 height 30
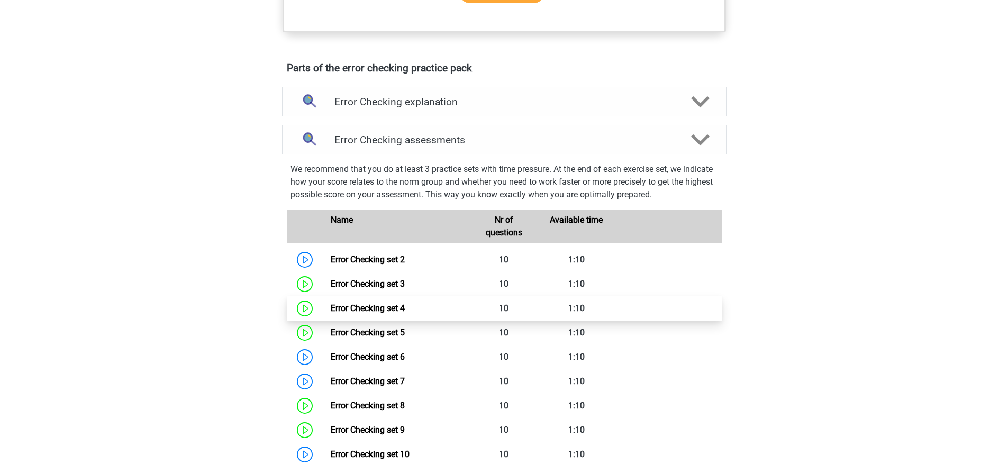
click at [405, 308] on link "Error Checking set 4" at bounding box center [368, 308] width 74 height 10
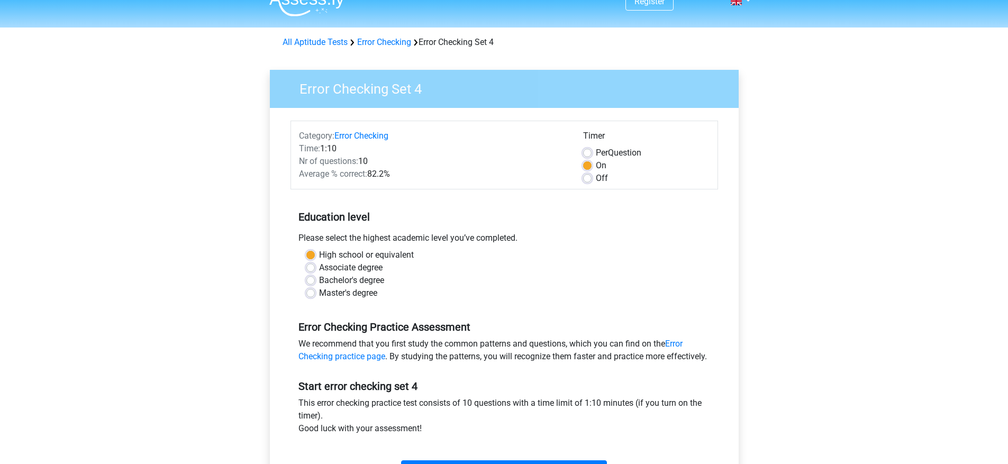
scroll to position [162, 0]
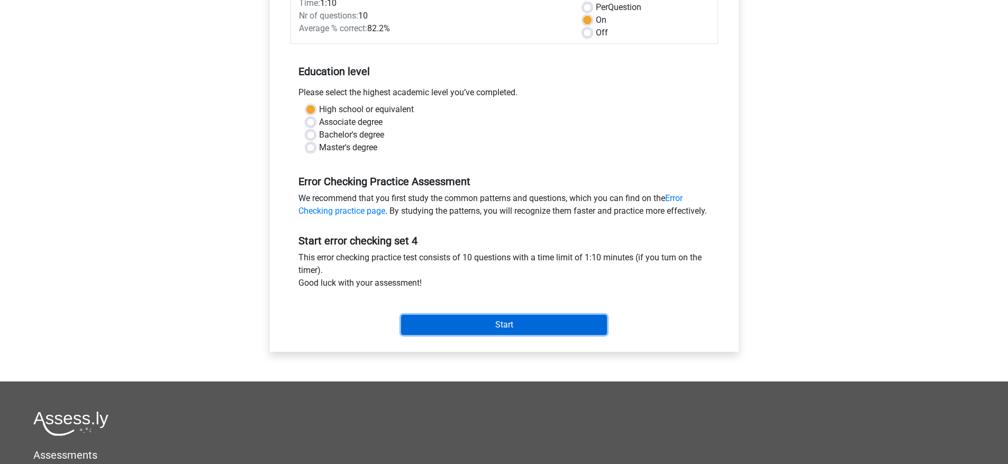
click at [485, 335] on input "Start" at bounding box center [504, 325] width 206 height 20
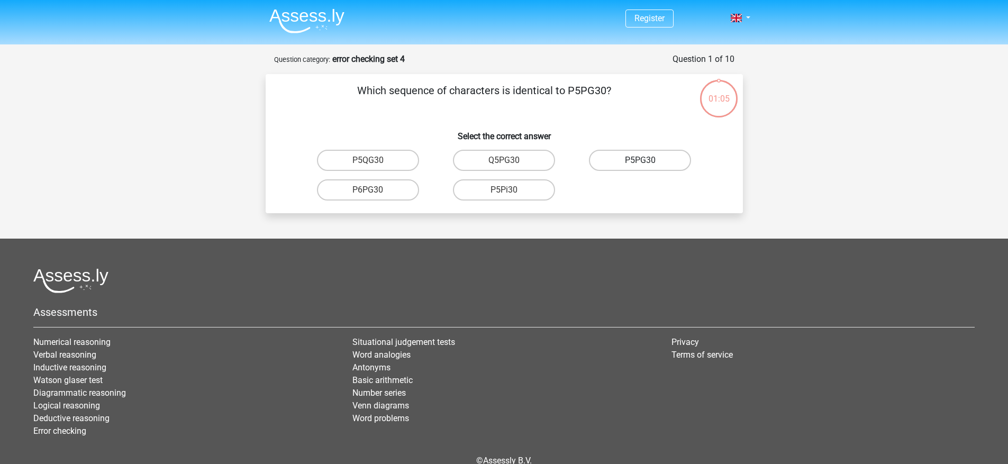
click at [631, 164] on label "P5PG30" at bounding box center [640, 160] width 102 height 21
click at [640, 164] on input "P5PG30" at bounding box center [643, 163] width 7 height 7
radio input "true"
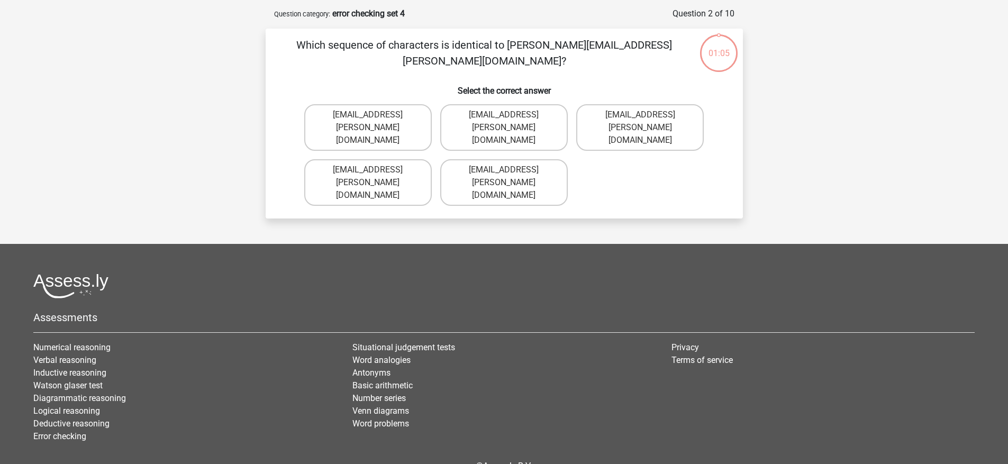
scroll to position [36, 0]
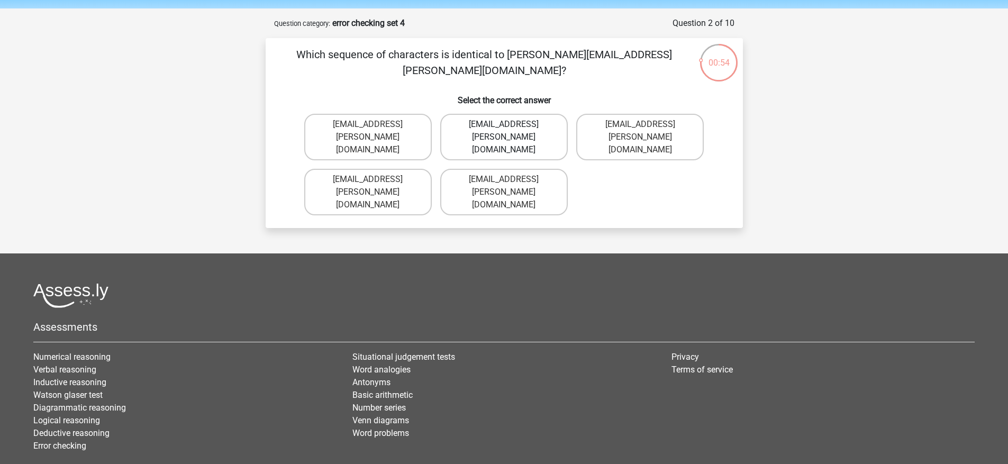
click at [549, 127] on label "Evie+Pierson@hotmail.co.com" at bounding box center [504, 137] width 128 height 47
click at [511, 127] on input "Evie+Pierson@hotmail.co.com" at bounding box center [507, 127] width 7 height 7
radio input "true"
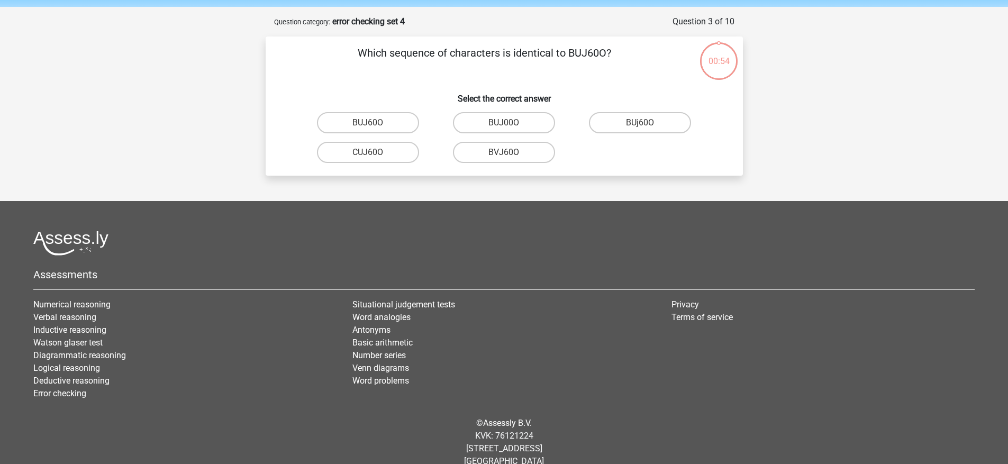
scroll to position [37, 0]
click at [400, 123] on label "BUJ60O" at bounding box center [368, 123] width 102 height 21
click at [375, 123] on input "BUJ60O" at bounding box center [371, 126] width 7 height 7
radio input "true"
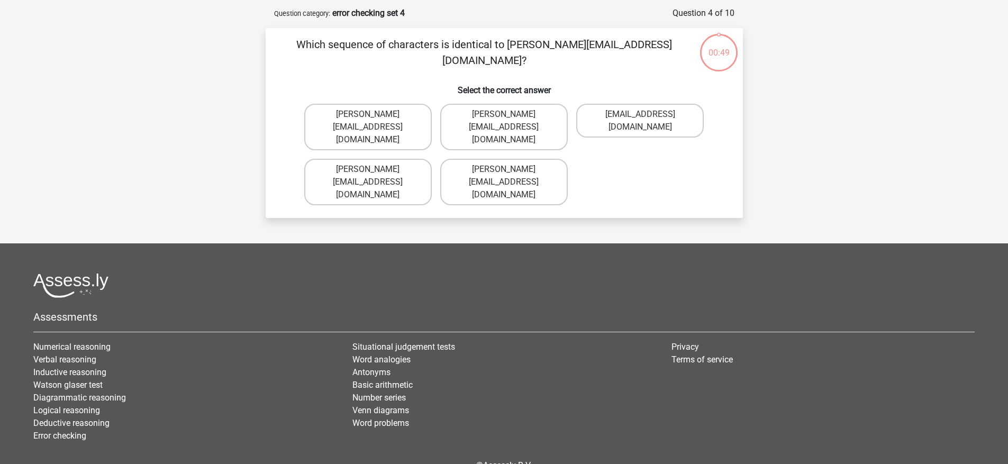
scroll to position [46, 0]
click at [547, 118] on label "Sophia.Vandenbilt@joymail.uk.com" at bounding box center [504, 127] width 128 height 47
click at [511, 118] on input "Sophia.Vandenbilt@joymail.uk.com" at bounding box center [507, 118] width 7 height 7
radio input "true"
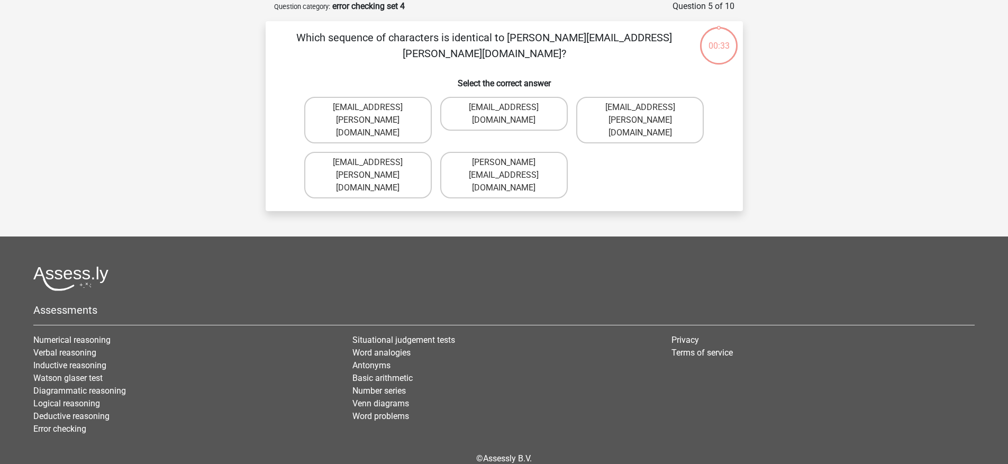
scroll to position [51, 0]
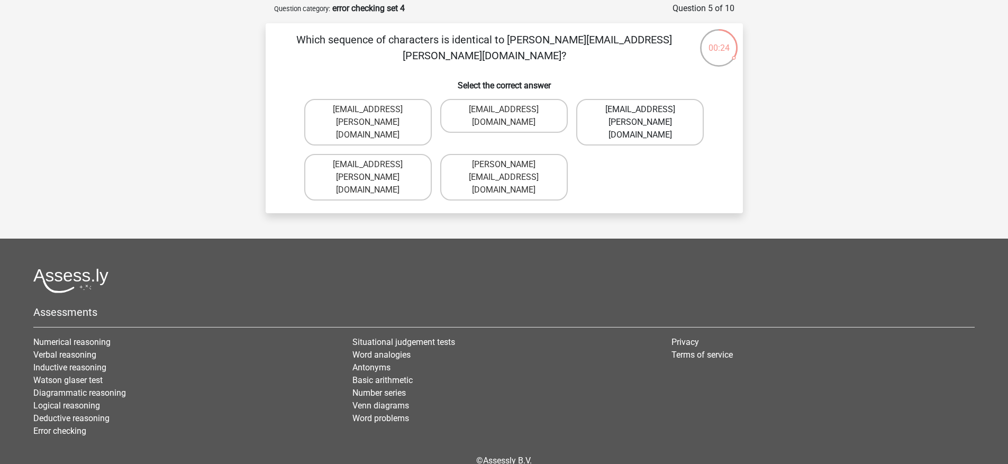
click at [660, 112] on label "Oscar+Adams@hotmail.br" at bounding box center [640, 122] width 128 height 47
click at [647, 112] on input "Oscar+Adams@hotmail.br" at bounding box center [643, 113] width 7 height 7
radio input "true"
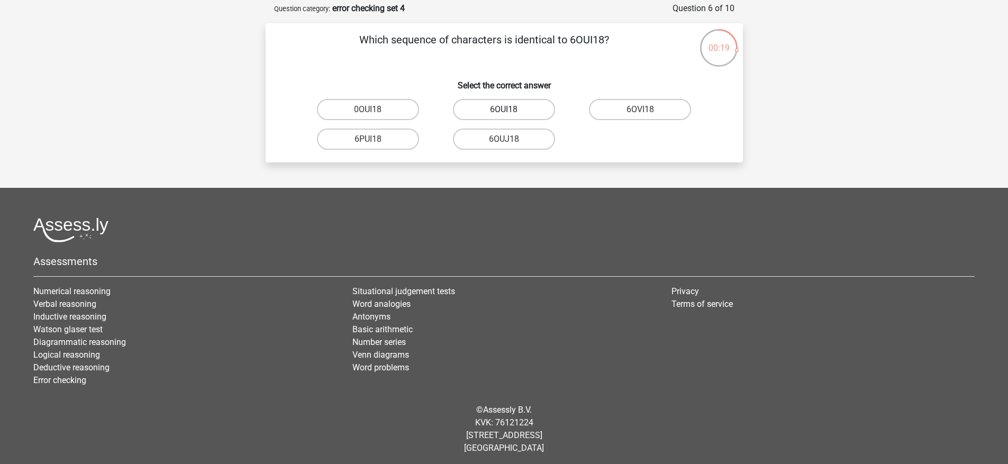
click at [514, 112] on label "6OUI18" at bounding box center [504, 109] width 102 height 21
click at [511, 112] on input "6OUI18" at bounding box center [507, 113] width 7 height 7
radio input "true"
click at [391, 142] on label "15O30T" at bounding box center [368, 139] width 102 height 21
click at [375, 142] on input "15O30T" at bounding box center [371, 142] width 7 height 7
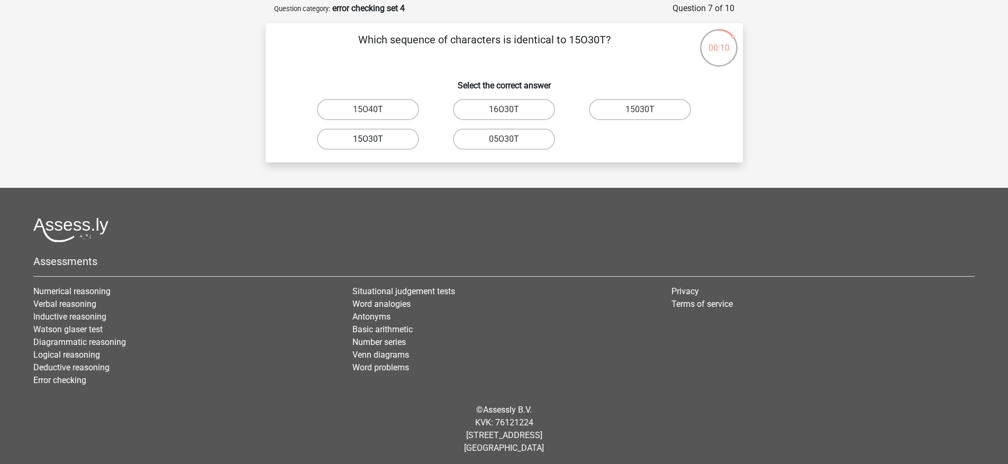
radio input "true"
click at [389, 139] on label "4Z45G0" at bounding box center [368, 139] width 102 height 21
click at [375, 139] on input "4Z45G0" at bounding box center [371, 142] width 7 height 7
radio input "true"
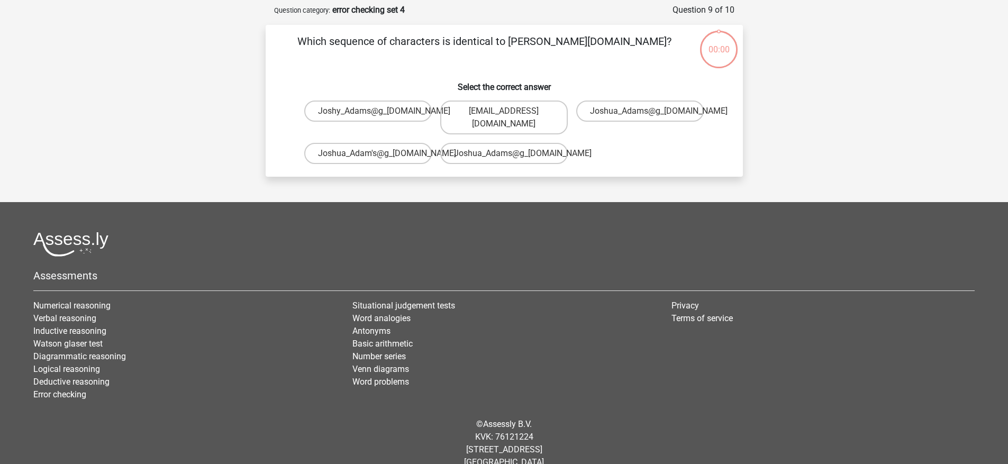
scroll to position [52, 0]
